Goal: Navigation & Orientation: Find specific page/section

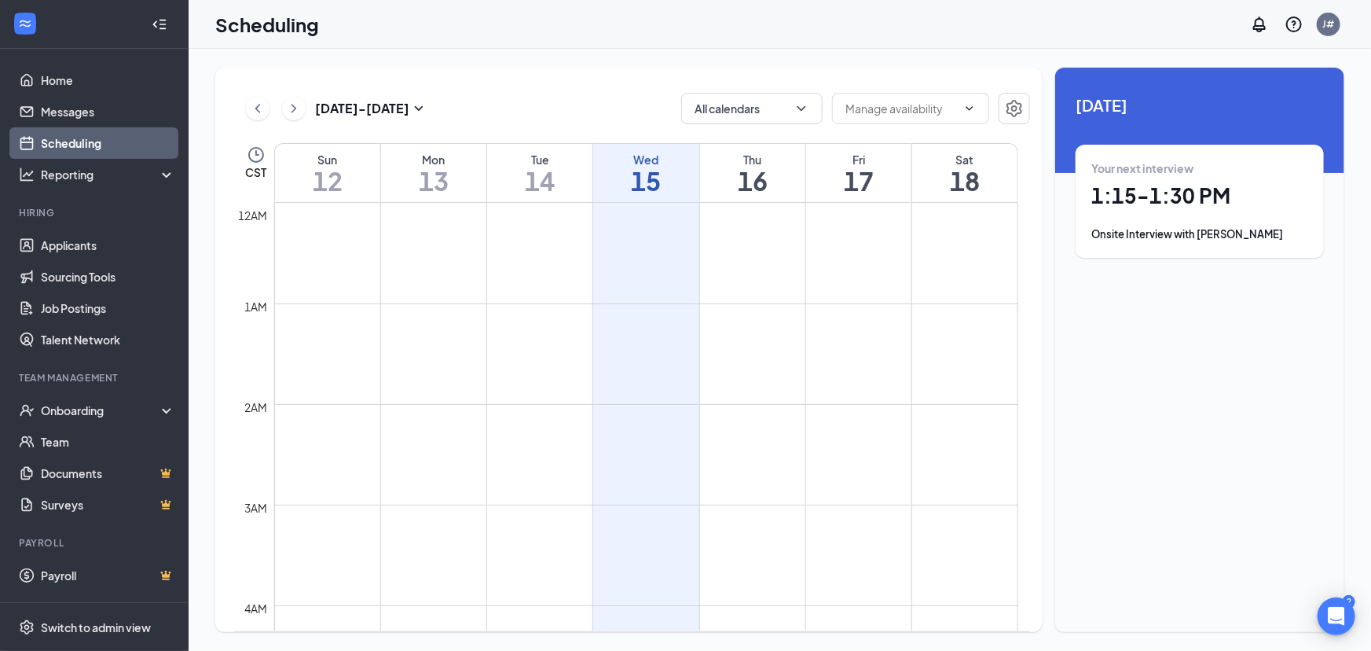
scroll to position [771, 0]
click at [544, 176] on h1 "14" at bounding box center [539, 180] width 105 height 27
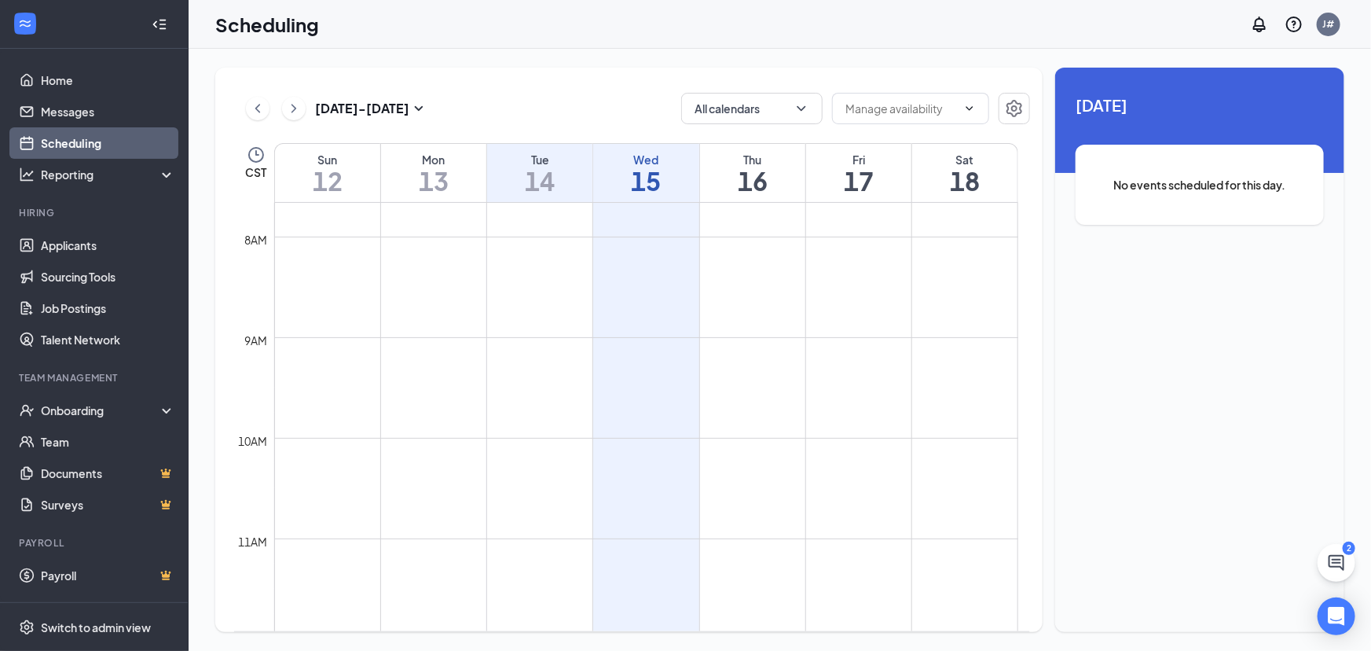
click at [764, 174] on h1 "16" at bounding box center [752, 180] width 105 height 27
